Goal: Transaction & Acquisition: Purchase product/service

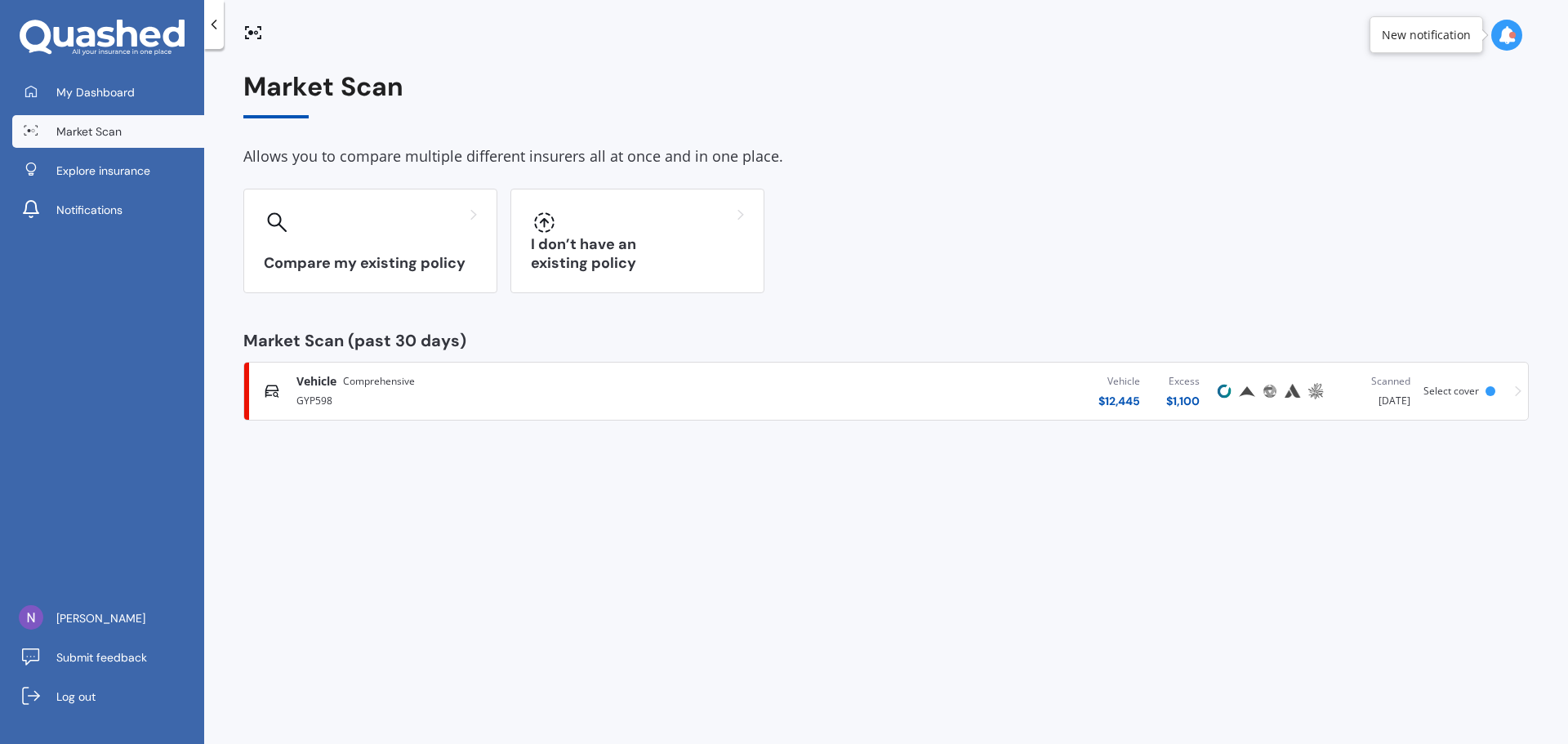
click at [1485, 393] on div "Select cover" at bounding box center [1455, 392] width 62 height 11
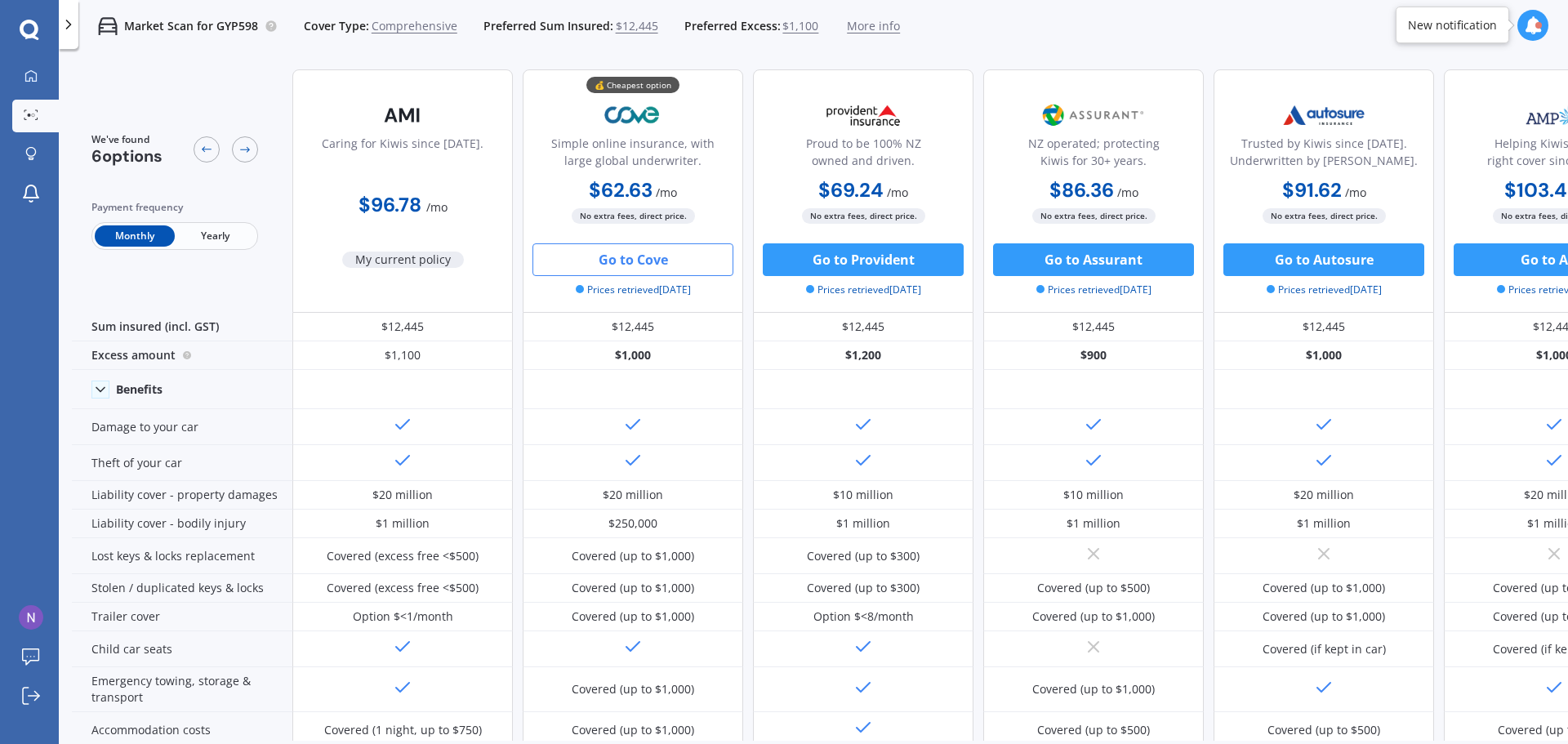
click at [690, 257] on button "Go to Cove" at bounding box center [633, 260] width 201 height 33
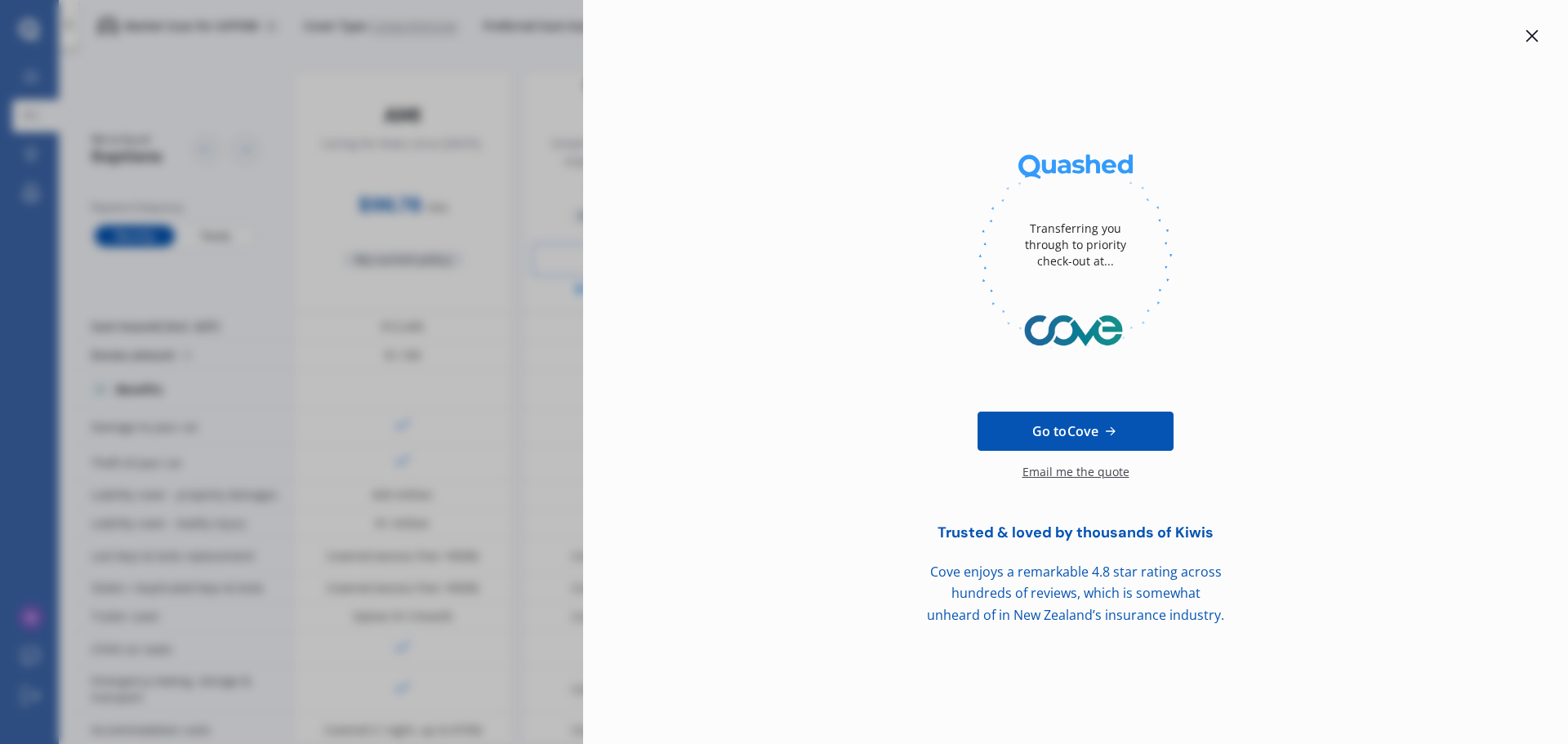
click at [1090, 434] on span "Go to Cove" at bounding box center [1065, 431] width 66 height 20
